Goal: Use online tool/utility: Utilize a website feature to perform a specific function

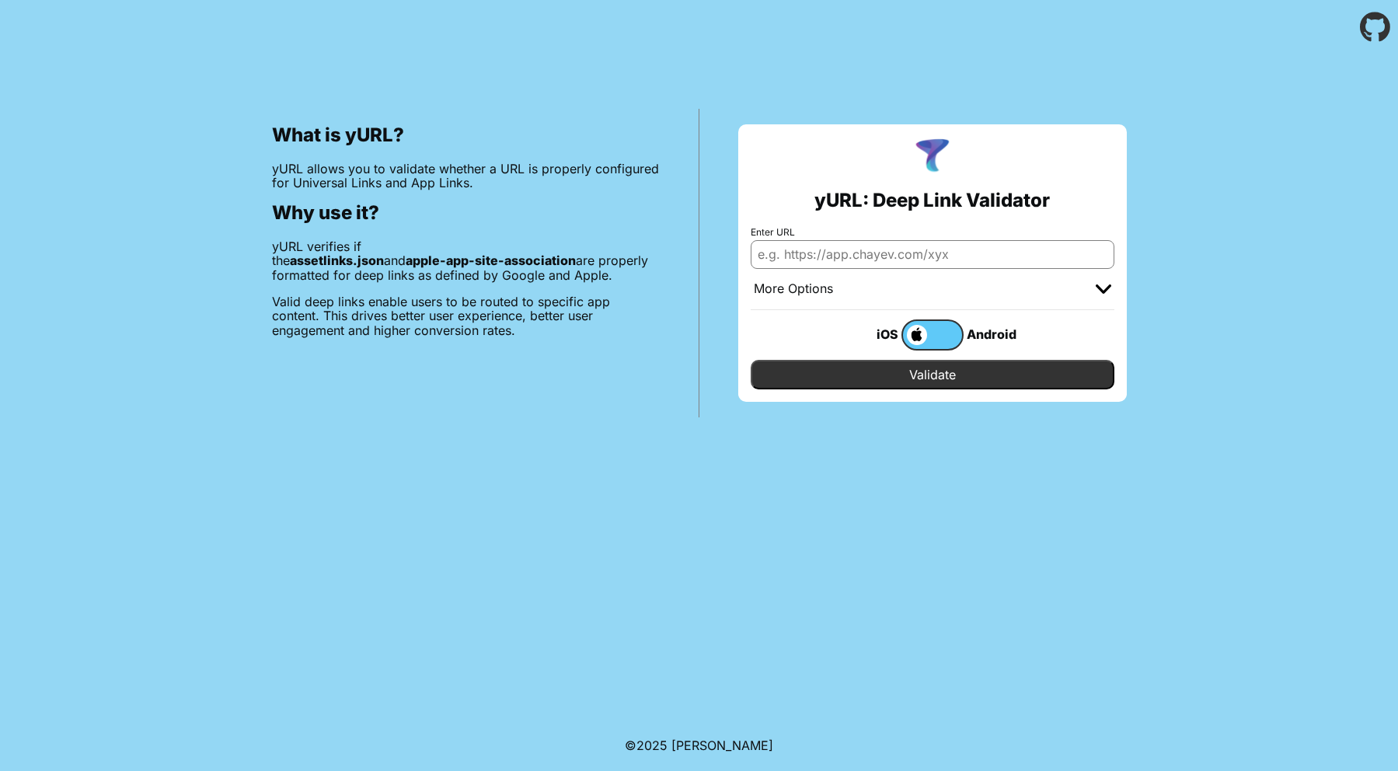
click at [866, 250] on input "Enter URL" at bounding box center [933, 254] width 364 height 28
paste input "[URL][DOMAIN_NAME]"
type input "[URL][DOMAIN_NAME]"
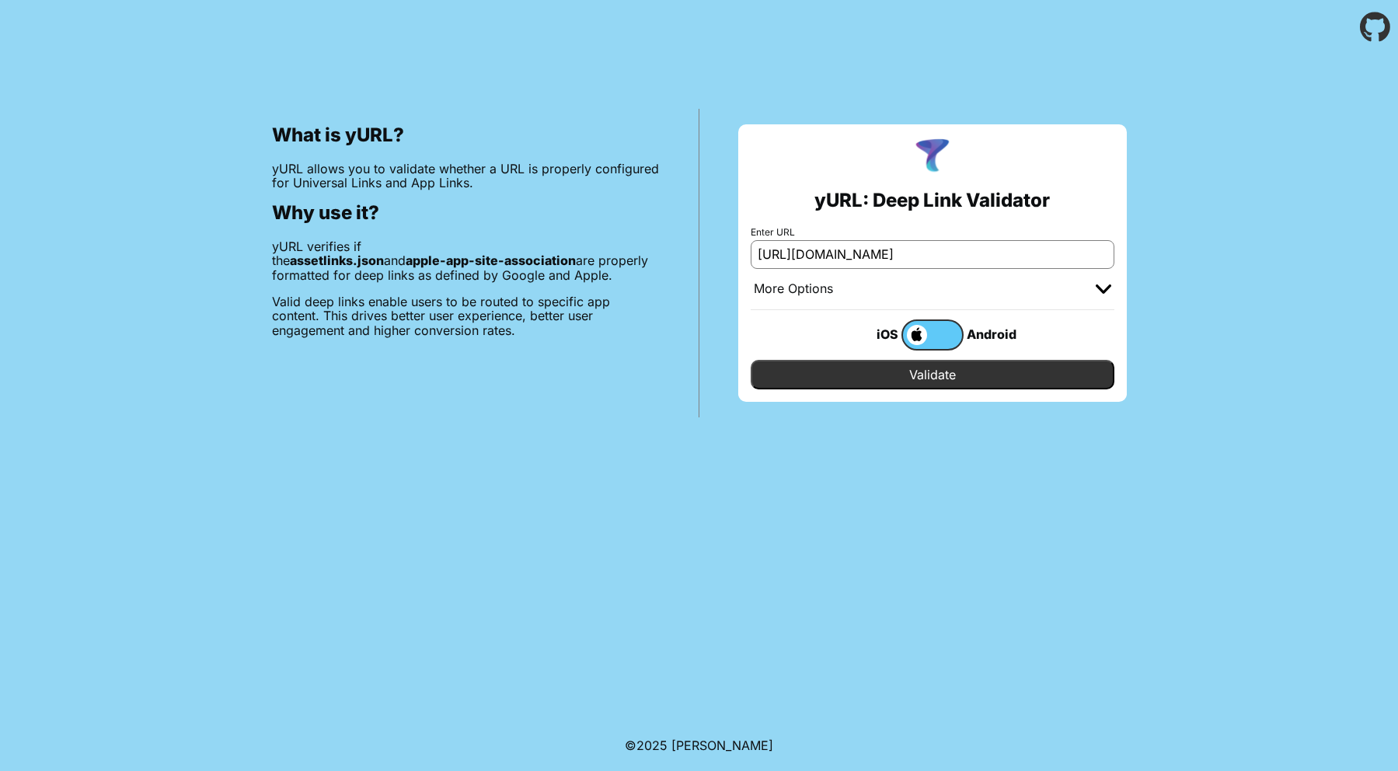
click at [911, 383] on input "Validate" at bounding box center [933, 375] width 364 height 30
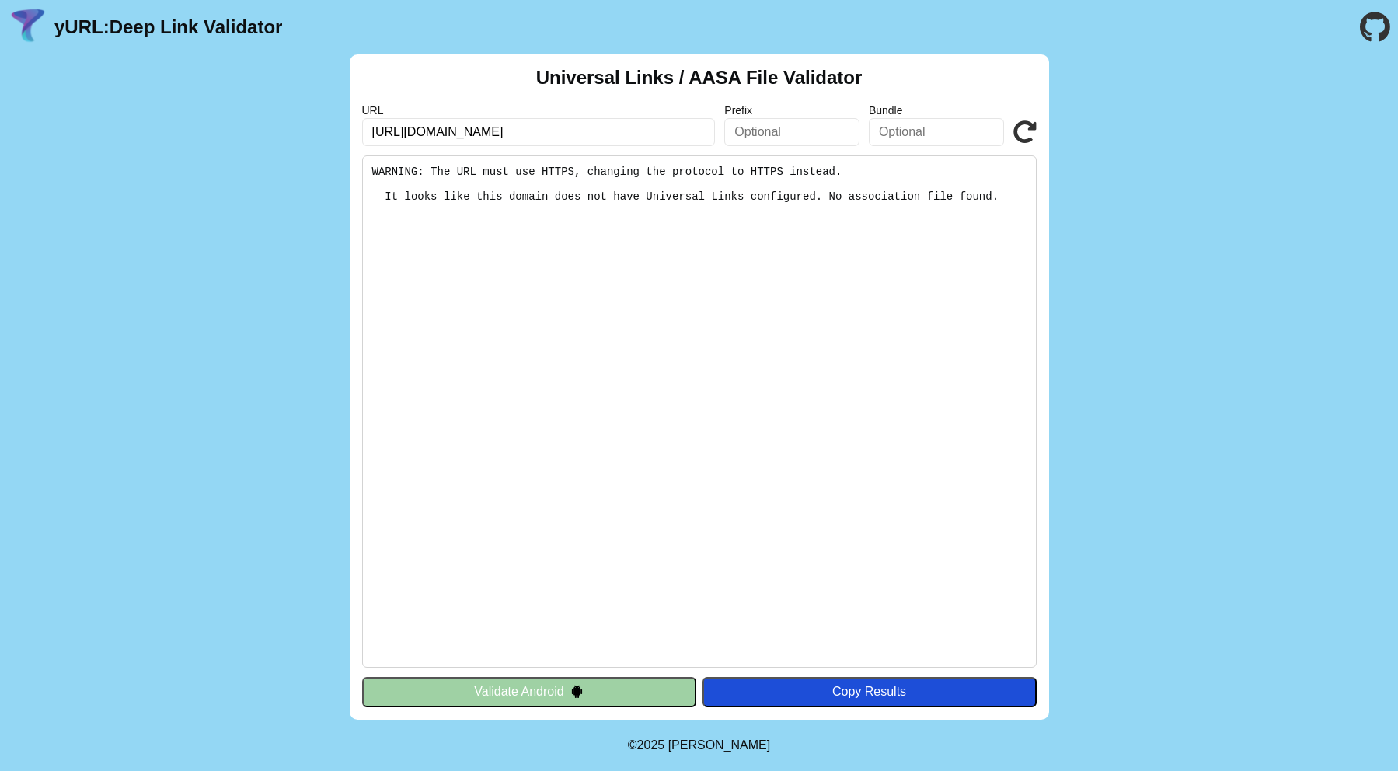
click at [496, 691] on button "Validate Android" at bounding box center [529, 692] width 334 height 30
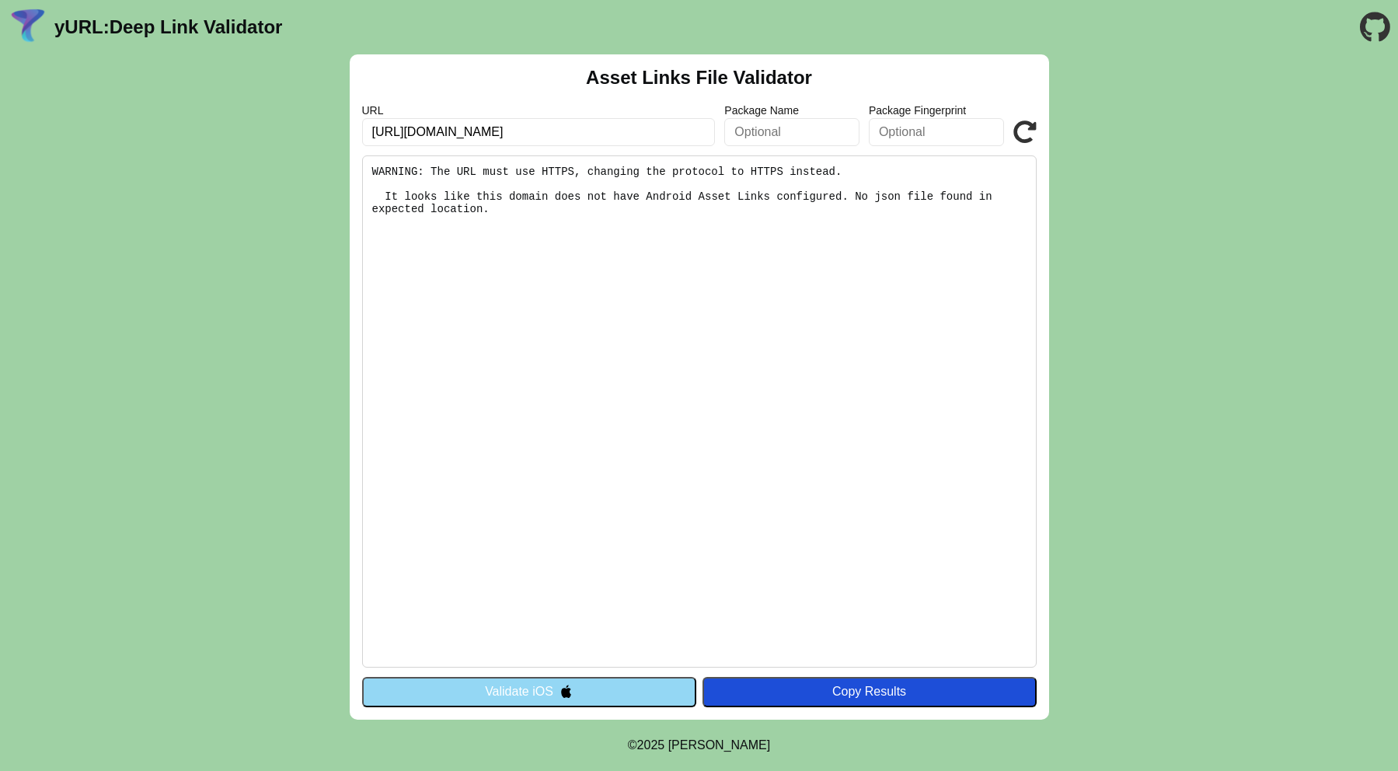
scroll to position [0, 31]
drag, startPoint x: 534, startPoint y: 133, endPoint x: 1088, endPoint y: 161, distance: 555.4
click at [1088, 159] on div "Asset Links File Validator URL http://radioformula.com.mx/.well-known/apple-app…" at bounding box center [699, 386] width 1398 height 665
type input "http://radioformula.com.mx"
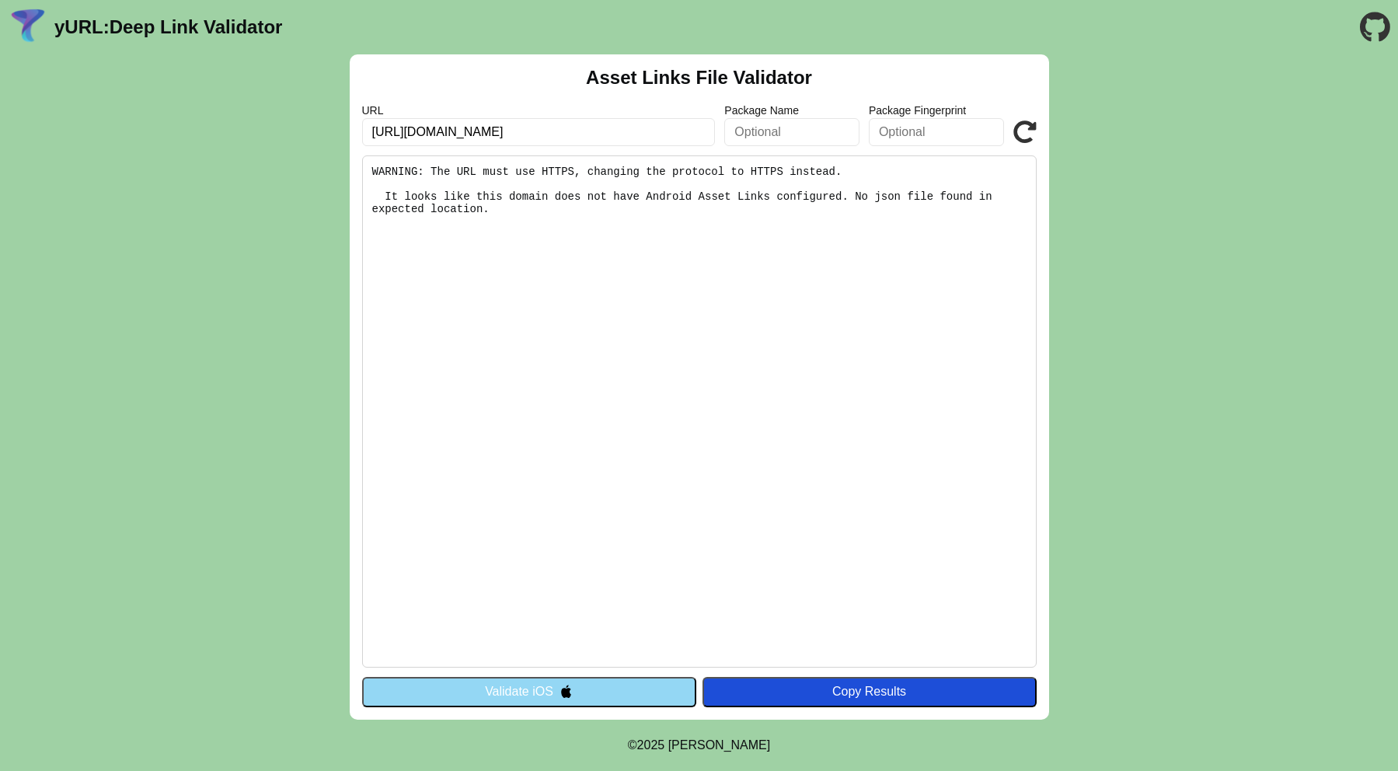
click at [508, 698] on button "Validate iOS" at bounding box center [529, 692] width 334 height 30
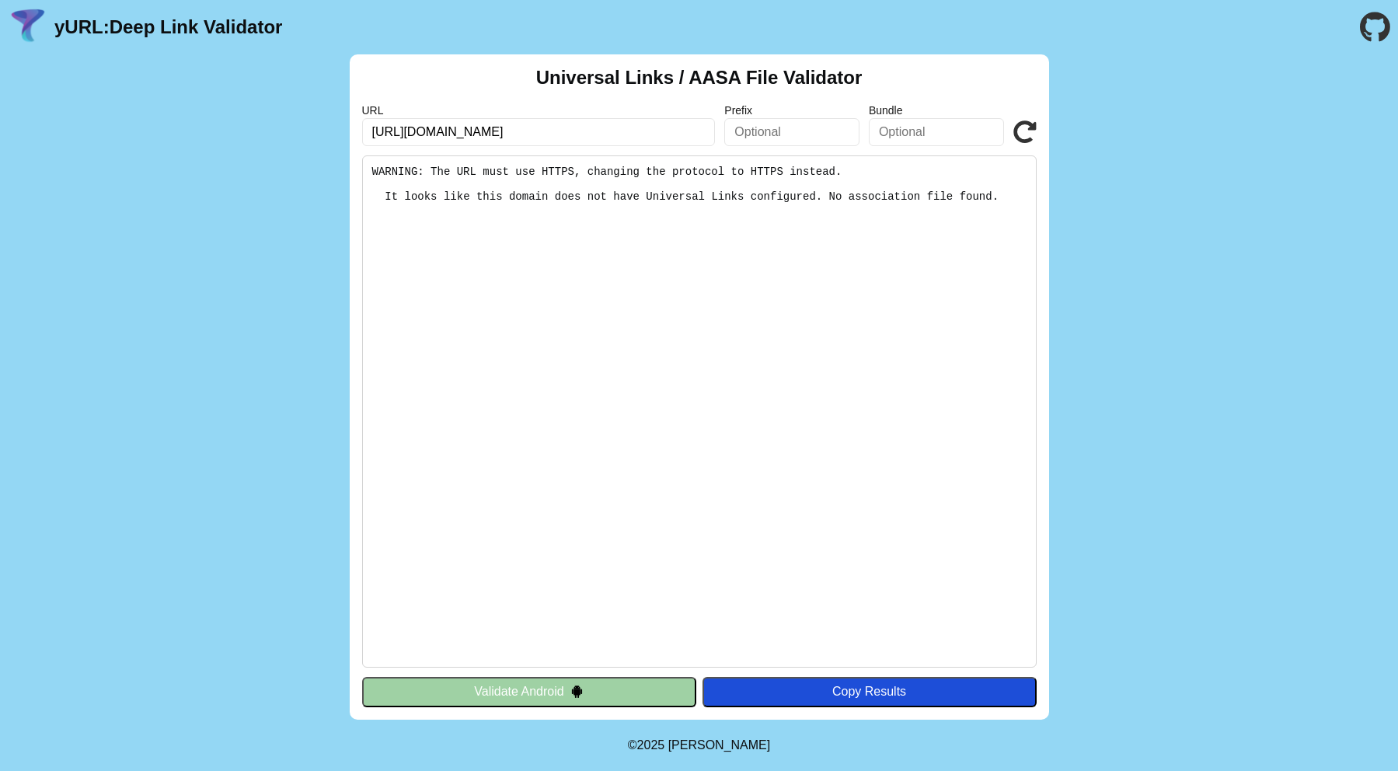
click at [840, 696] on div "Copy Results" at bounding box center [869, 691] width 319 height 14
click at [551, 681] on button "Validate Android" at bounding box center [529, 692] width 334 height 30
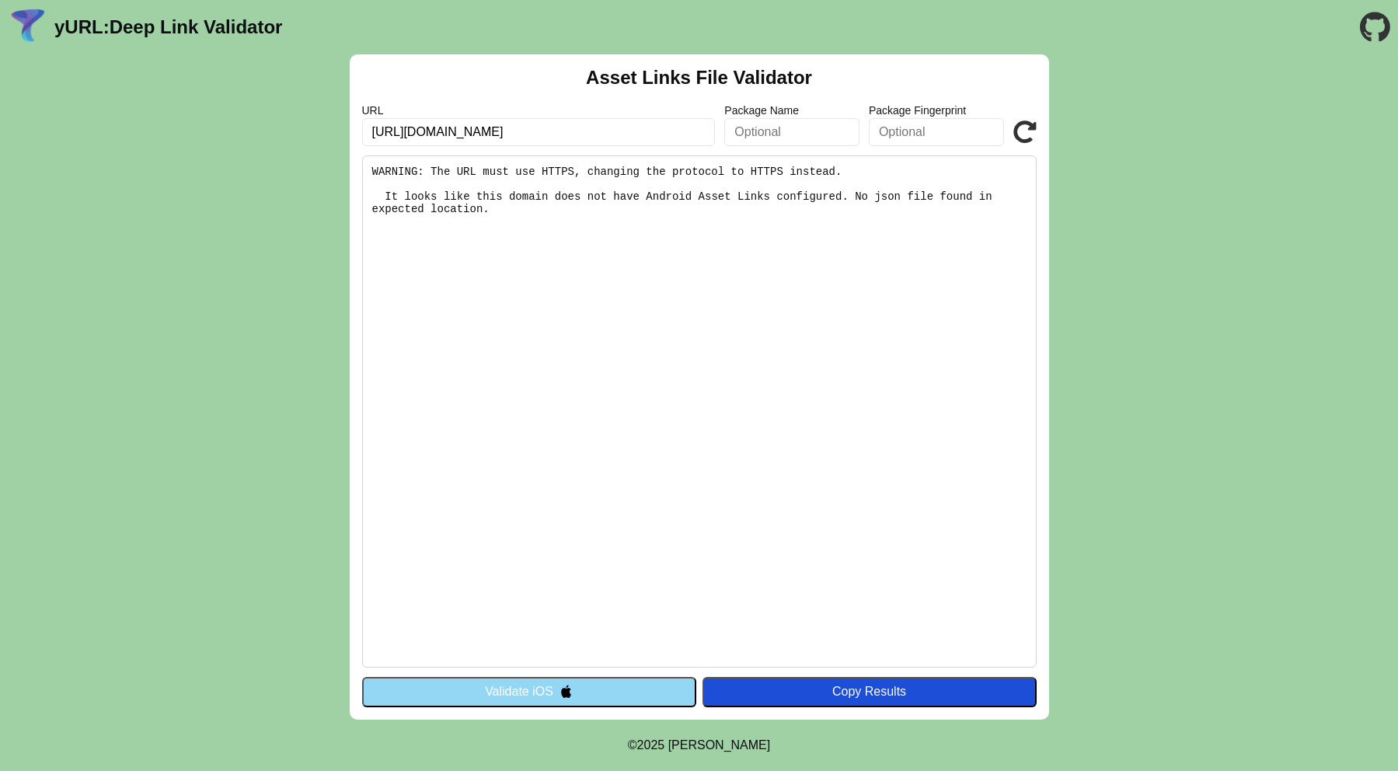
scroll to position [0, 31]
drag, startPoint x: 863, startPoint y: 153, endPoint x: 1144, endPoint y: 159, distance: 280.5
click at [1144, 159] on div "Asset Links File Validator URL http://radioformula.com.mx/.well-known/apple-app…" at bounding box center [699, 386] width 1398 height 665
type input "[URL][DOMAIN_NAME]"
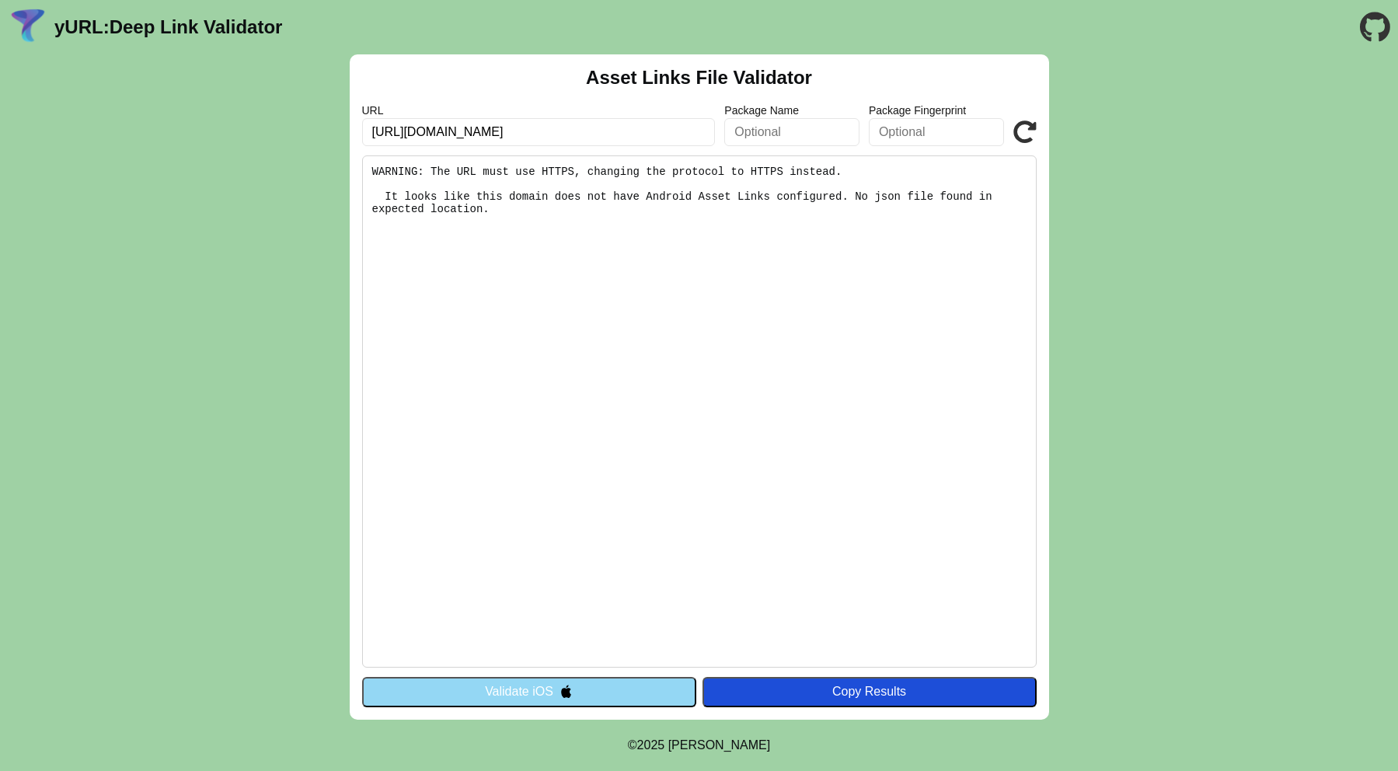
click at [1026, 128] on icon at bounding box center [1024, 131] width 23 height 23
click at [559, 695] on img at bounding box center [565, 690] width 13 height 13
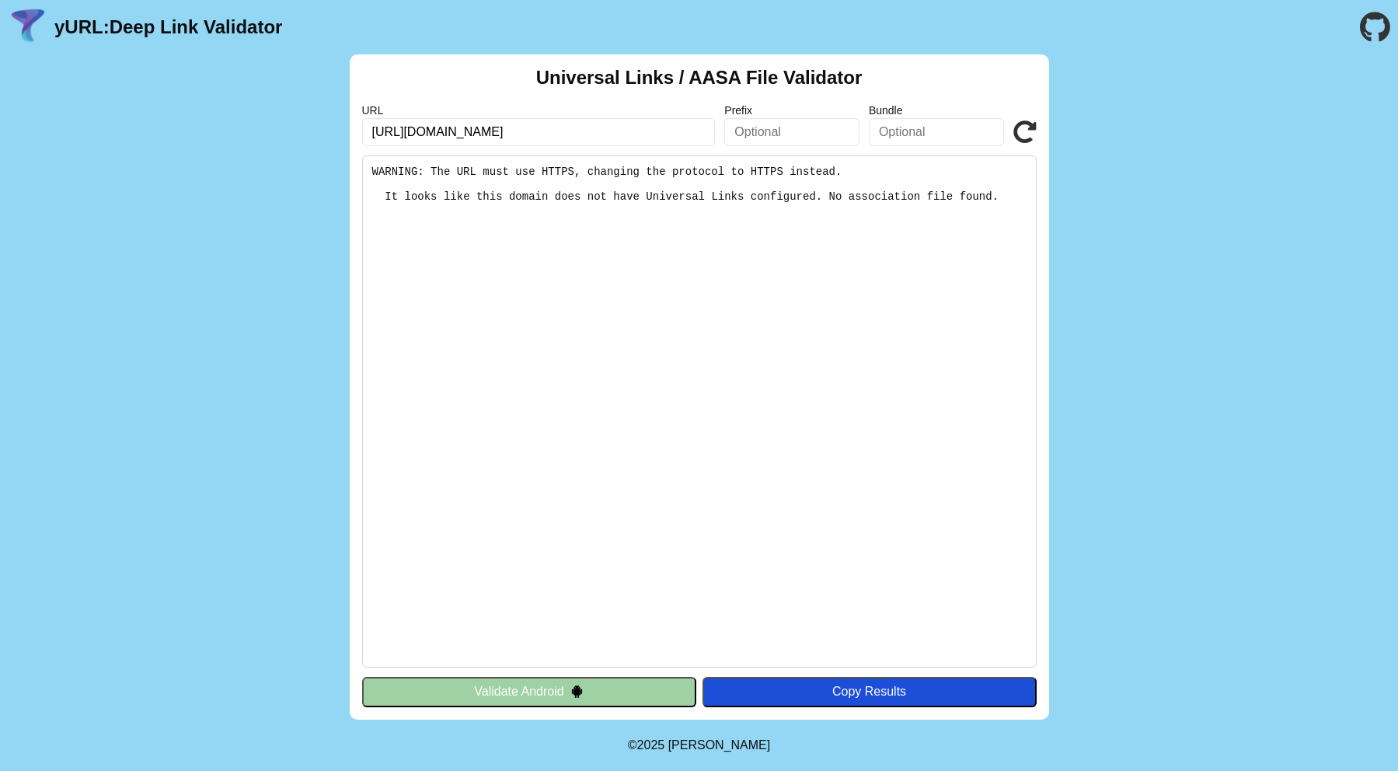
click at [558, 695] on button "Validate Android" at bounding box center [529, 692] width 334 height 30
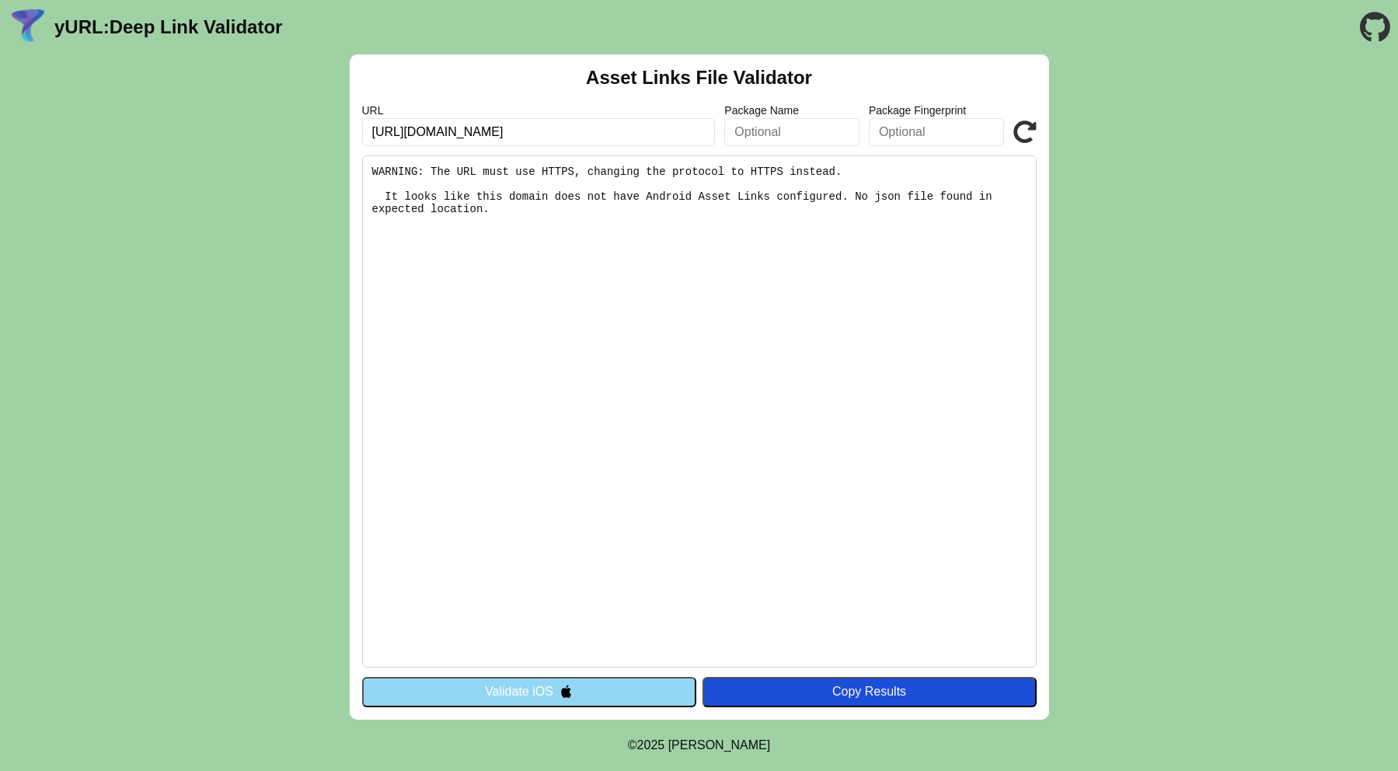
click at [558, 695] on button "Validate iOS" at bounding box center [529, 692] width 334 height 30
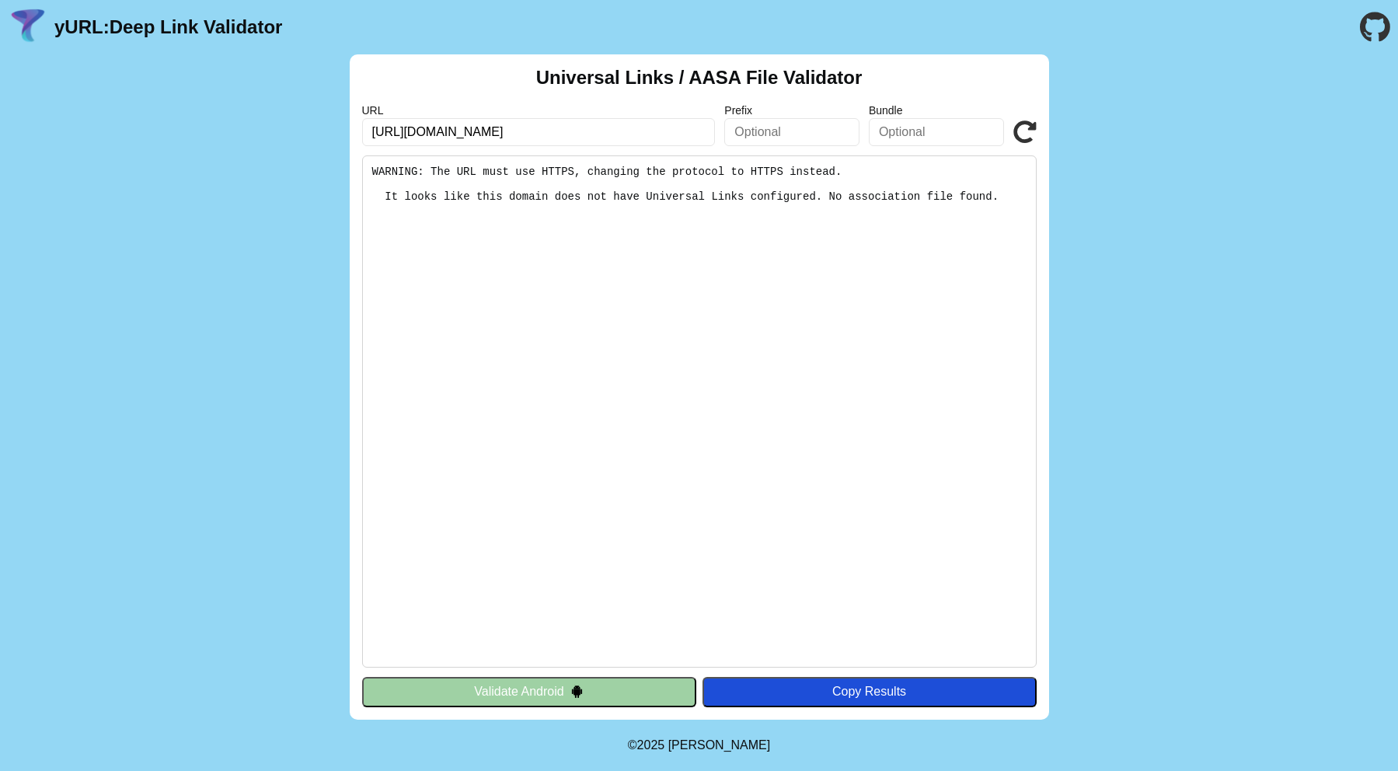
click at [558, 695] on button "Validate Android" at bounding box center [529, 692] width 334 height 30
